Goal: Transaction & Acquisition: Purchase product/service

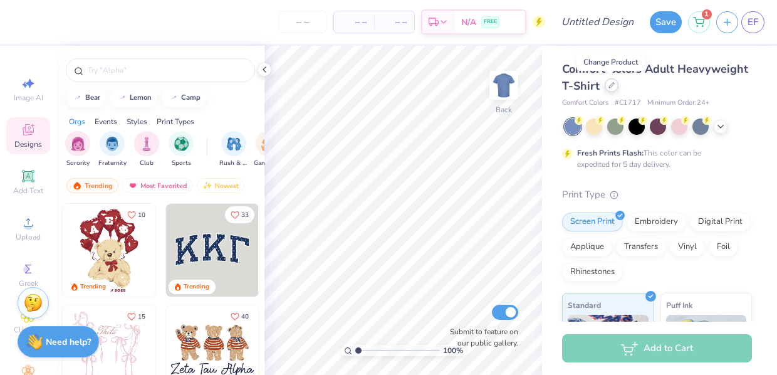
click at [609, 85] on icon at bounding box center [611, 85] width 6 height 6
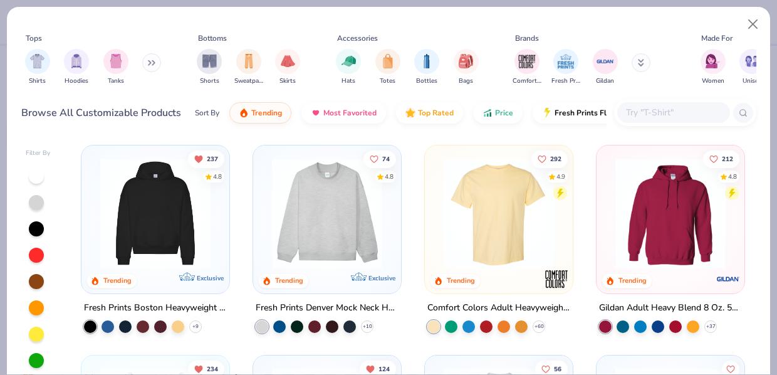
click at [150, 63] on icon at bounding box center [149, 63] width 2 height 4
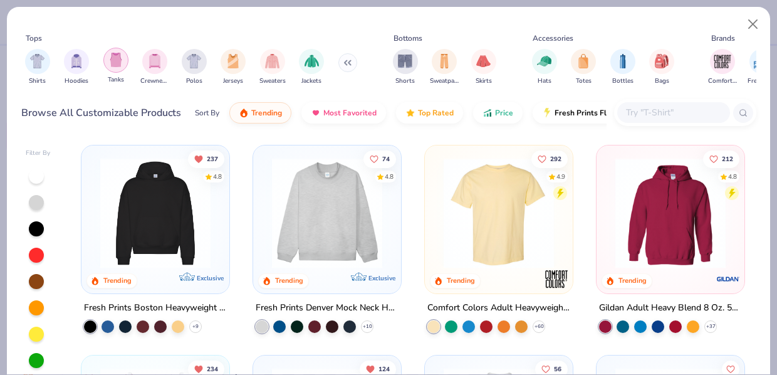
click at [118, 60] on img "filter for Tanks" at bounding box center [116, 60] width 14 height 14
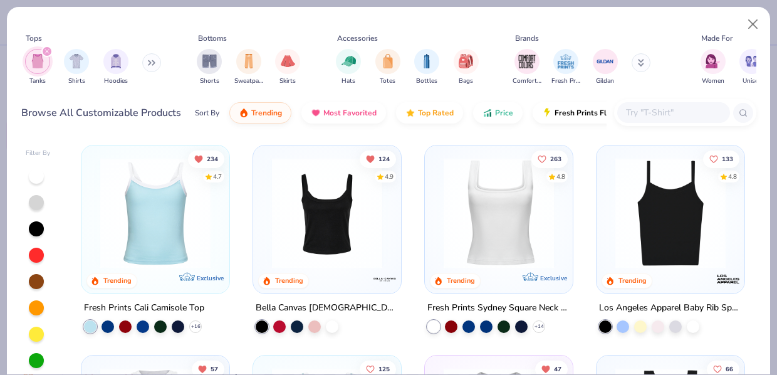
click at [501, 241] on img at bounding box center [498, 213] width 123 height 110
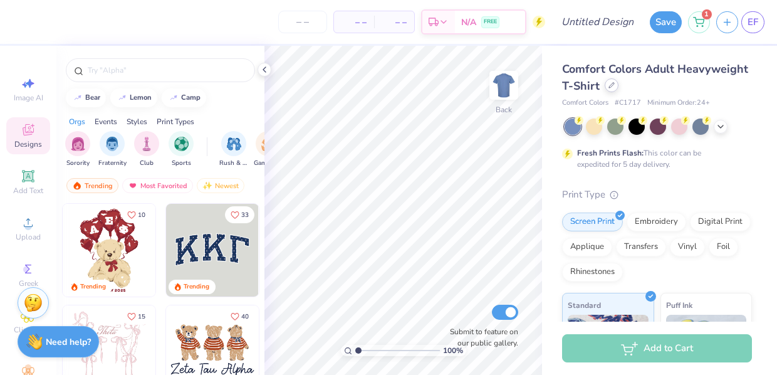
click at [611, 90] on div at bounding box center [612, 85] width 14 height 14
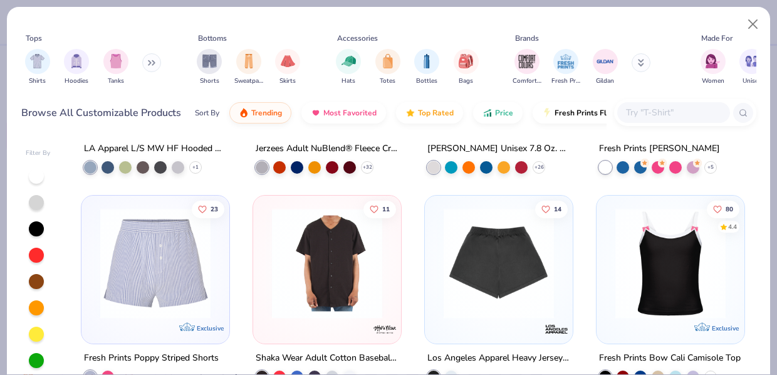
scroll to position [3043, 0]
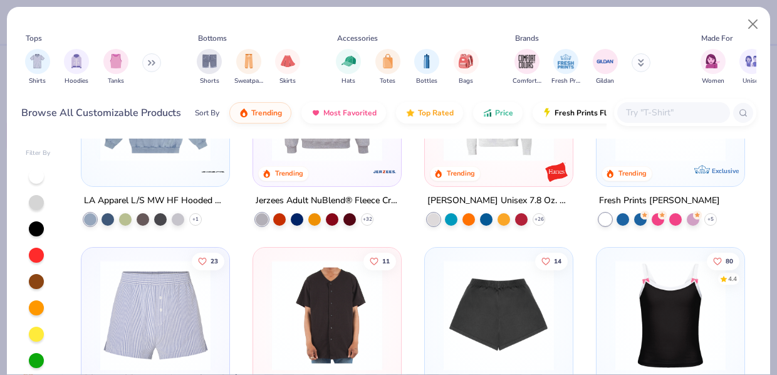
click at [153, 64] on icon at bounding box center [152, 63] width 8 height 6
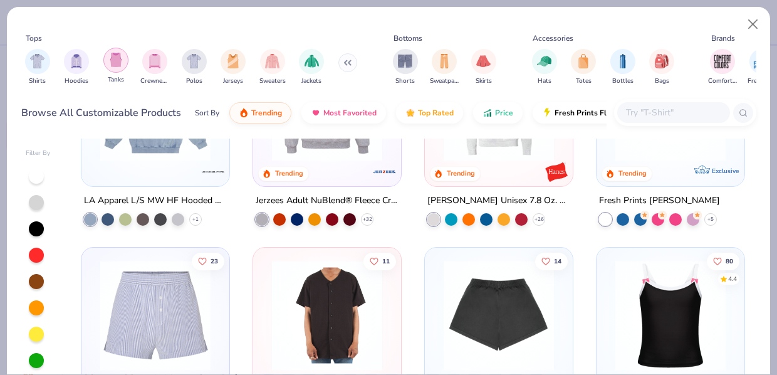
click at [117, 65] on img "filter for Tanks" at bounding box center [116, 60] width 14 height 14
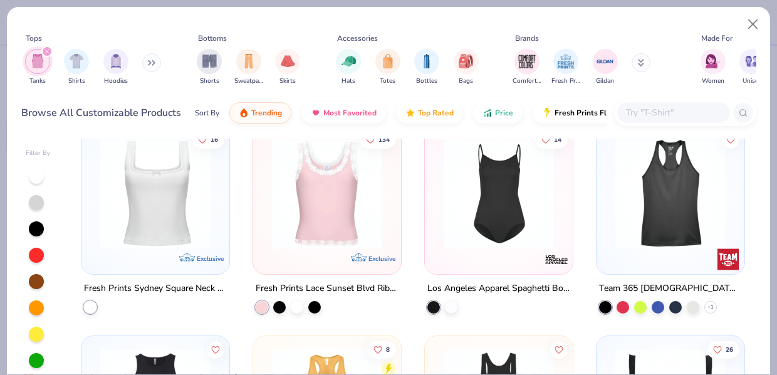
scroll to position [860, 0]
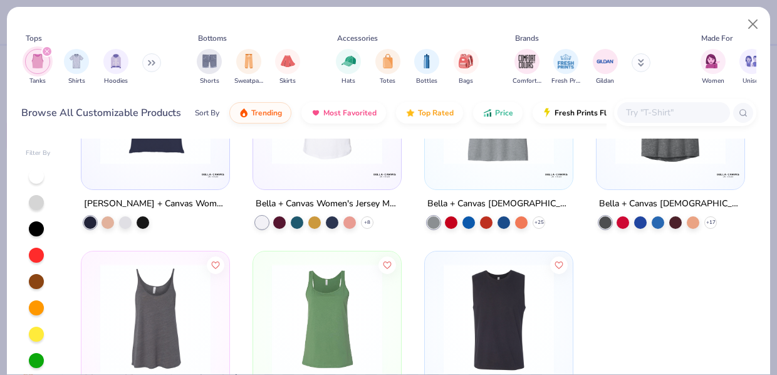
scroll to position [24, 0]
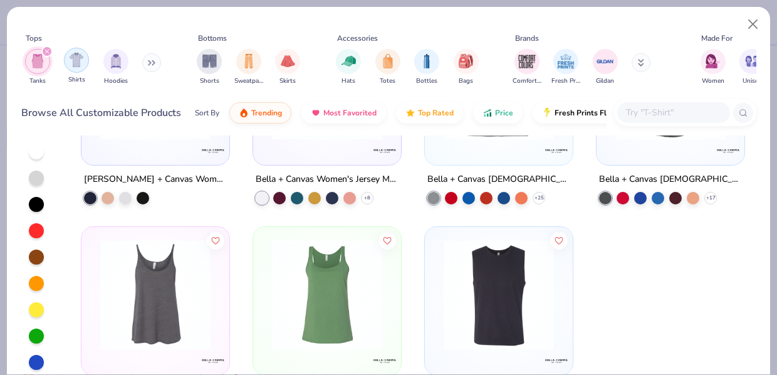
click at [76, 63] on img "filter for Shirts" at bounding box center [77, 60] width 14 height 14
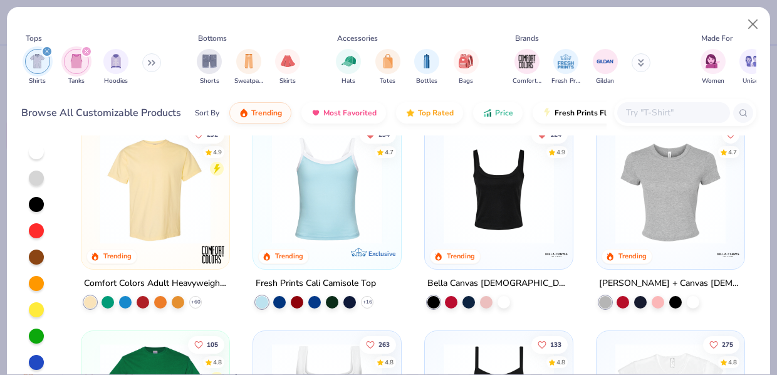
click at [81, 53] on div "filter for Tanks" at bounding box center [86, 51] width 11 height 11
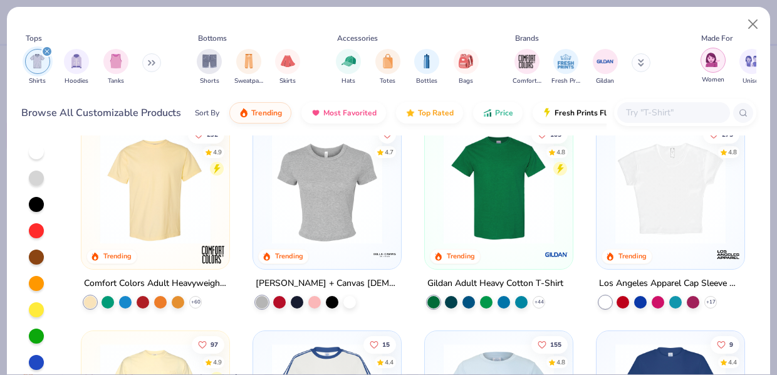
click at [716, 66] on img "filter for Women" at bounding box center [712, 60] width 14 height 14
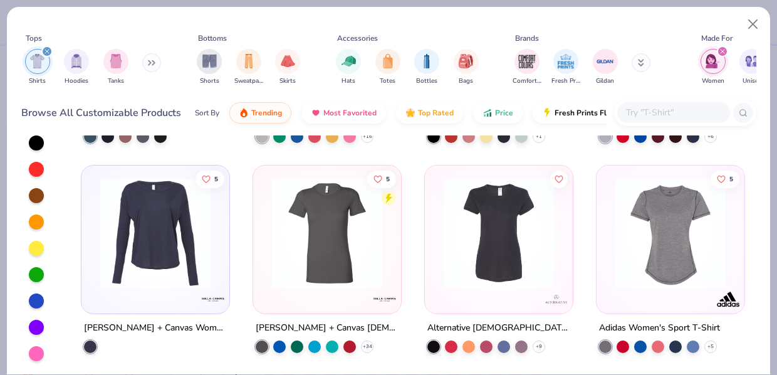
scroll to position [86, 0]
click at [48, 51] on icon "filter for Shirts" at bounding box center [46, 51] width 5 height 5
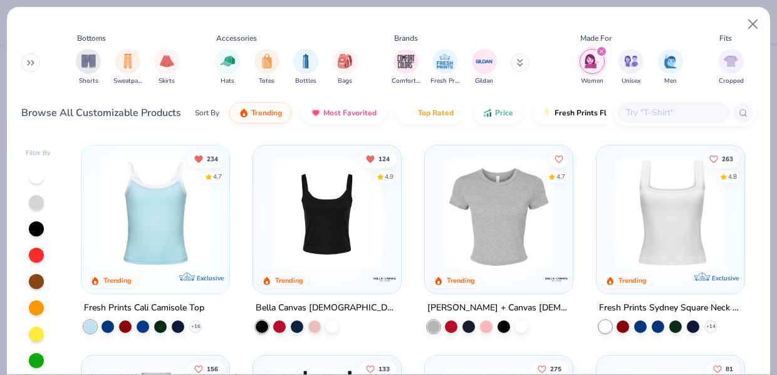
scroll to position [0, 127]
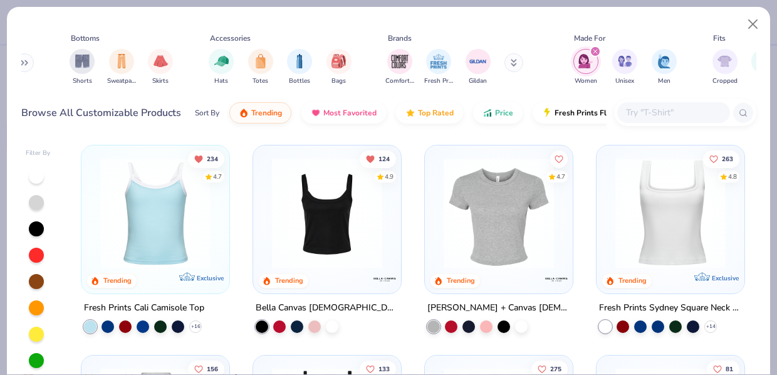
click at [598, 52] on div "filter for Women" at bounding box center [595, 51] width 11 height 11
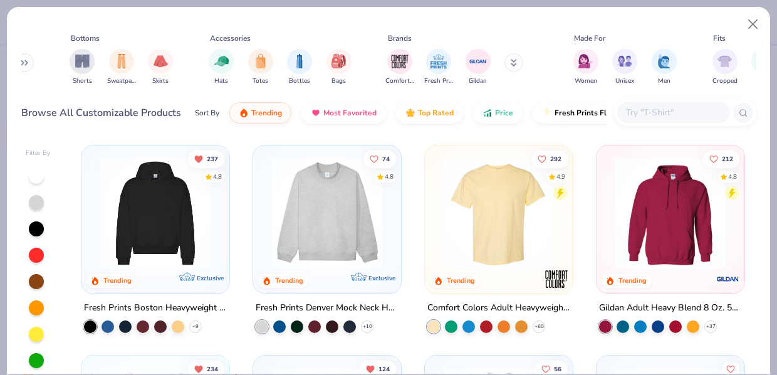
click at [651, 110] on input "text" at bounding box center [673, 112] width 96 height 14
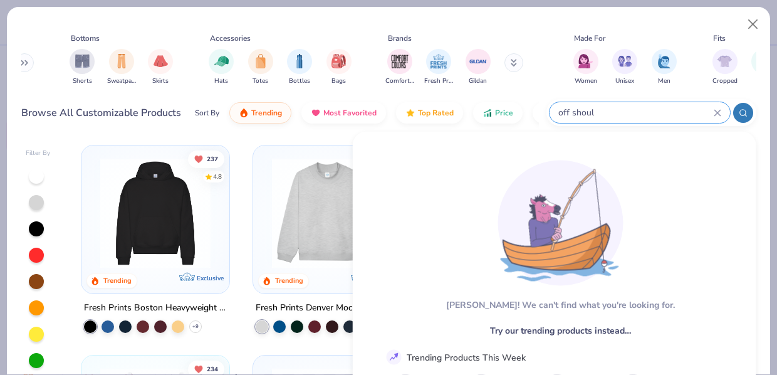
type input "off should"
drag, startPoint x: 651, startPoint y: 110, endPoint x: 717, endPoint y: 113, distance: 65.9
click at [717, 113] on icon at bounding box center [717, 113] width 6 height 6
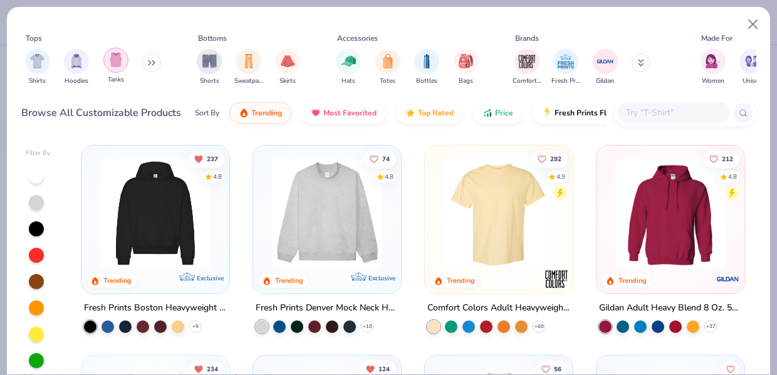
click at [118, 59] on img "filter for Tanks" at bounding box center [116, 60] width 14 height 14
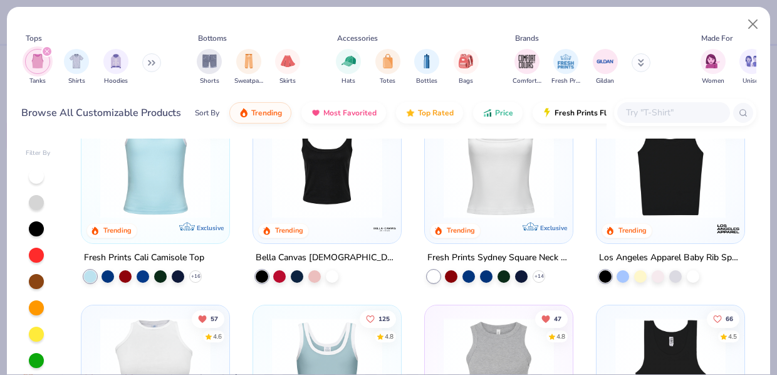
scroll to position [66, 0]
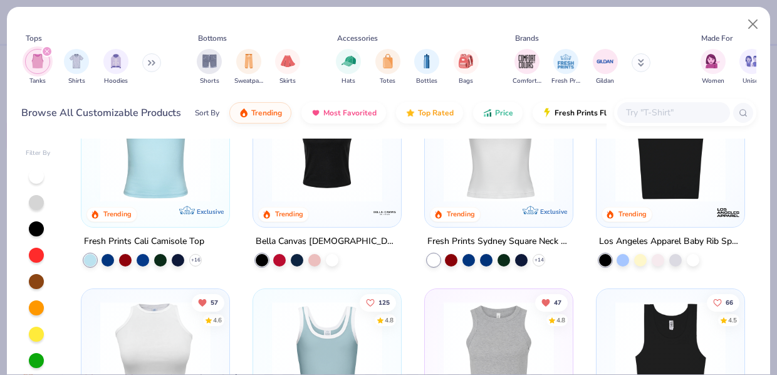
click at [191, 187] on img at bounding box center [155, 146] width 123 height 110
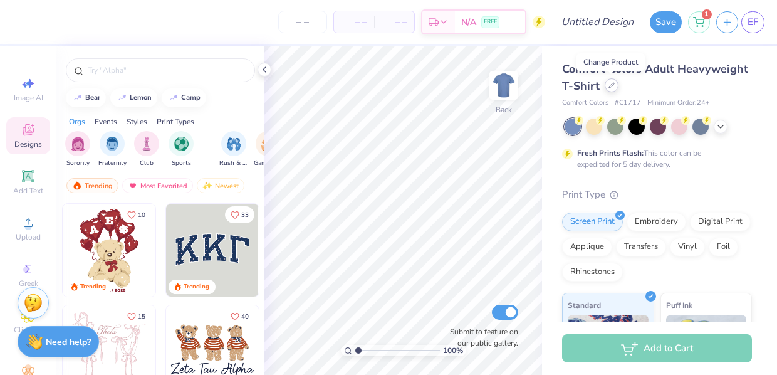
click at [611, 88] on icon at bounding box center [611, 85] width 6 height 6
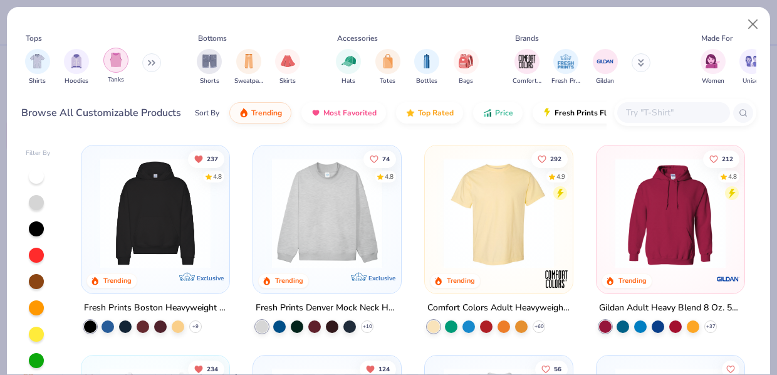
click at [112, 66] on img "filter for Tanks" at bounding box center [116, 60] width 14 height 14
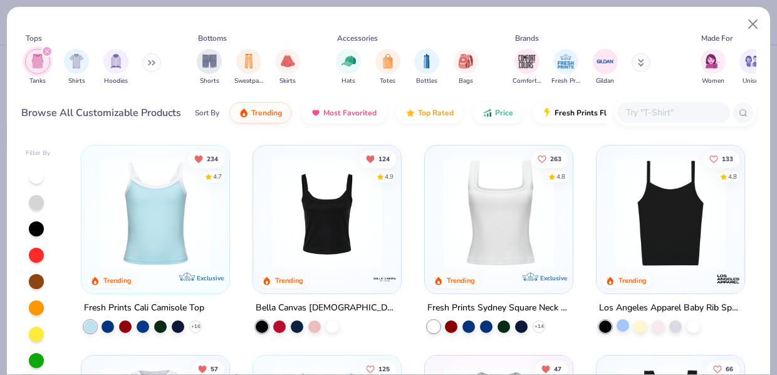
click at [625, 328] on div at bounding box center [622, 325] width 13 height 13
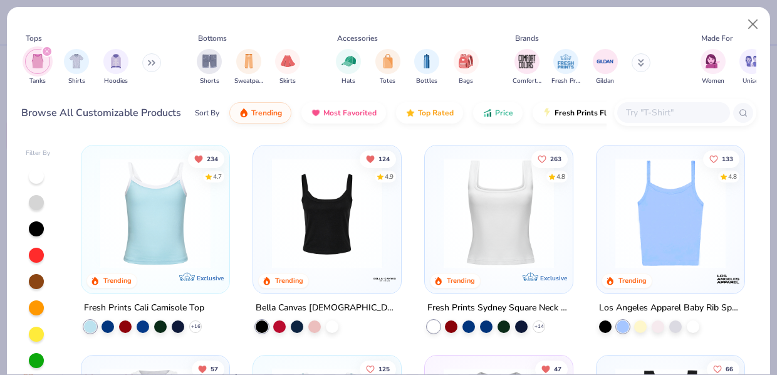
click at [675, 251] on img at bounding box center [670, 213] width 123 height 110
